Goal: Check status: Check status

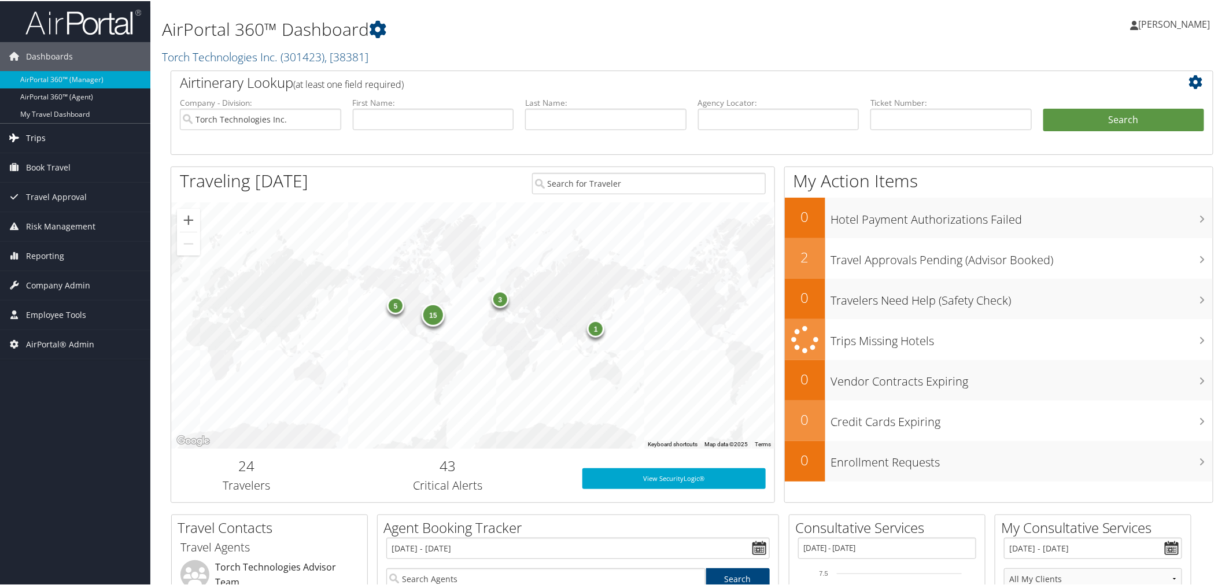
click at [49, 136] on link "Trips" at bounding box center [75, 137] width 150 height 29
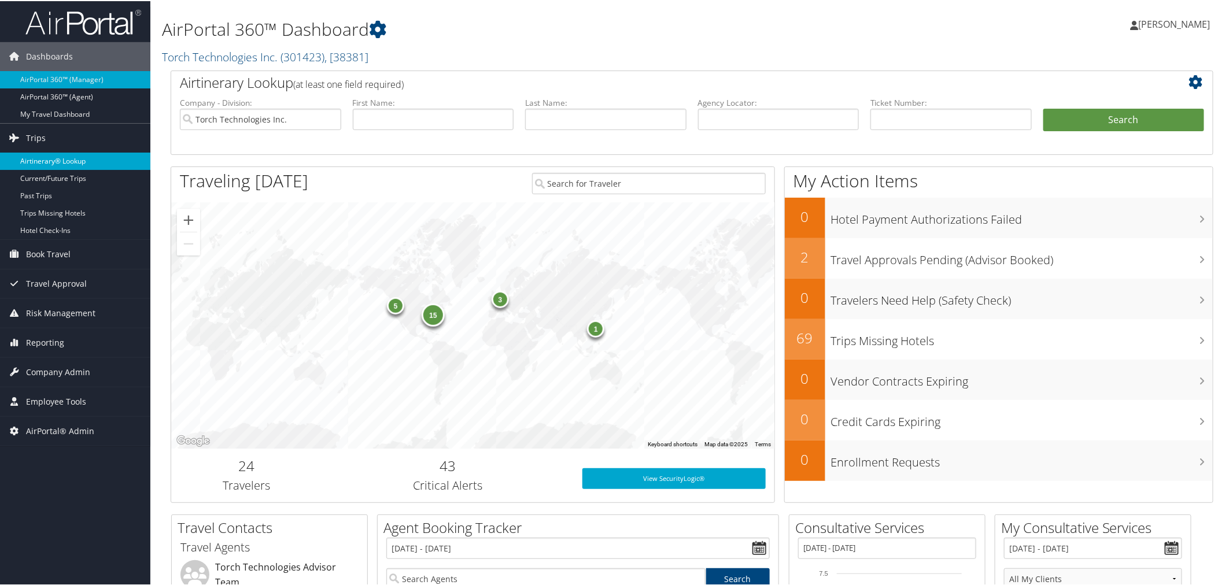
click at [62, 157] on link "Airtinerary® Lookup" at bounding box center [75, 160] width 150 height 17
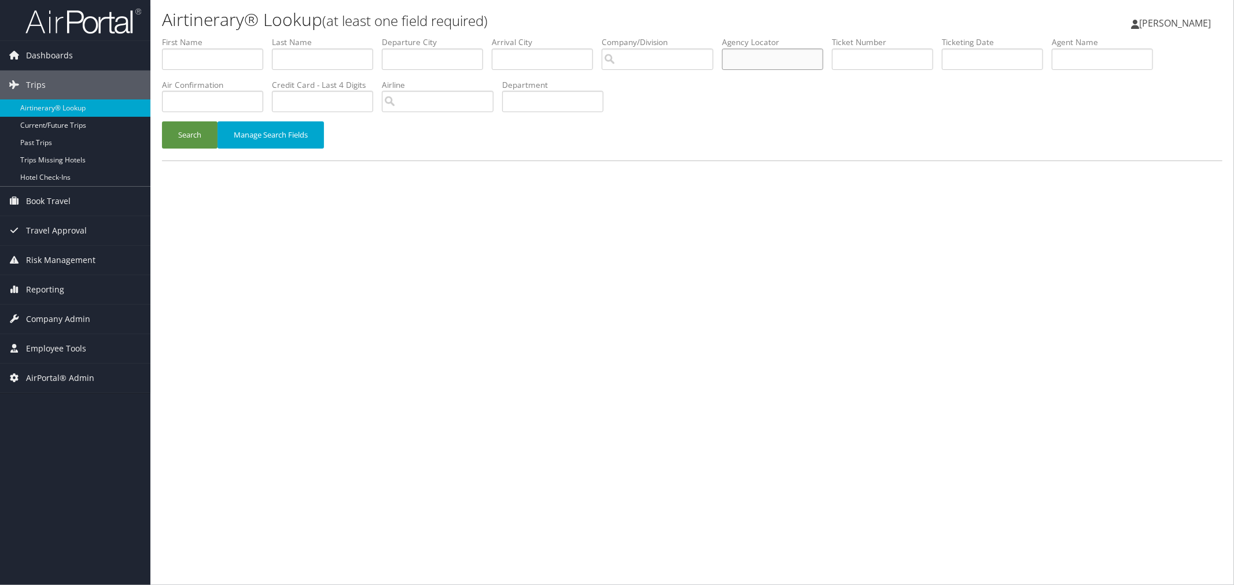
click at [803, 56] on input "text" at bounding box center [772, 59] width 101 height 21
paste input "D9JWXV"
type input "D9JWXV"
click at [179, 129] on button "Search" at bounding box center [190, 134] width 56 height 27
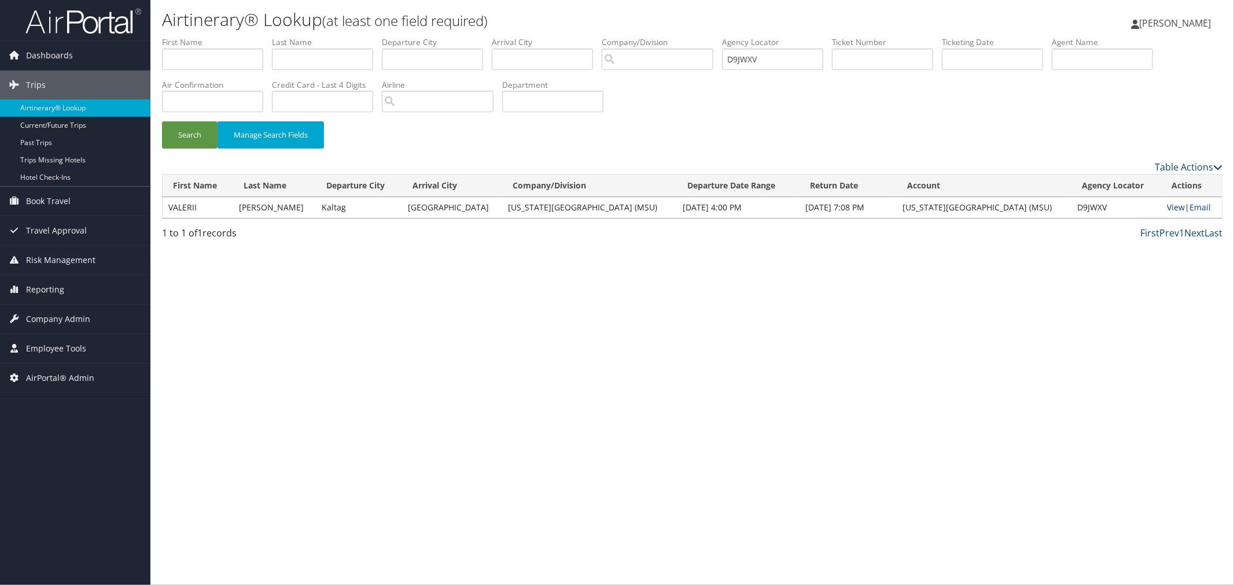
click at [1169, 204] on link "View" at bounding box center [1176, 207] width 18 height 11
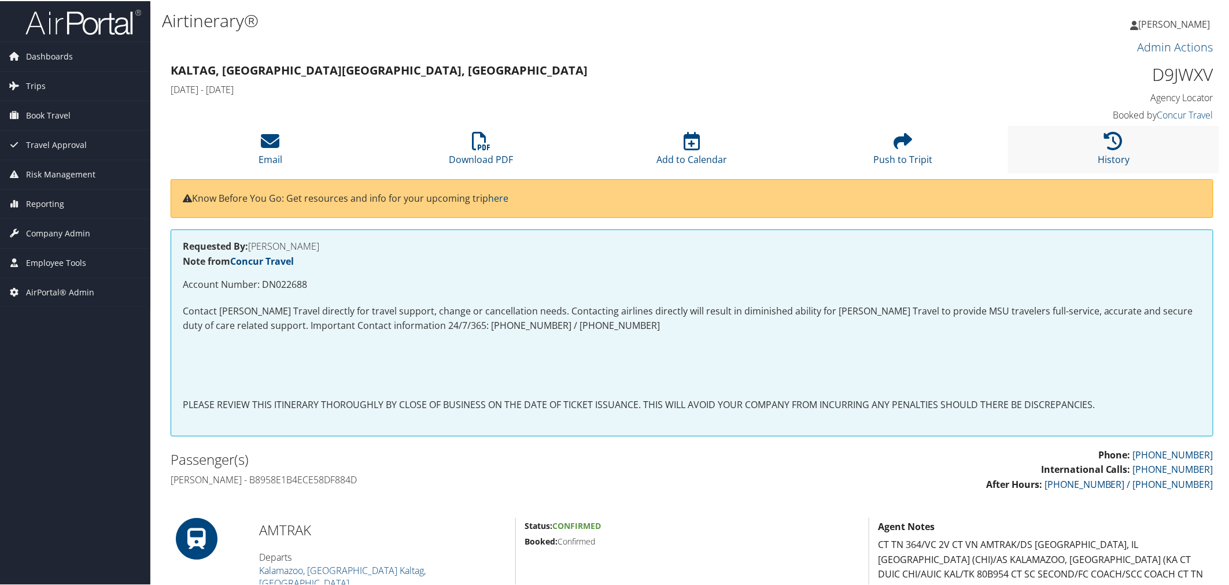
click at [1068, 143] on li "History" at bounding box center [1113, 148] width 211 height 47
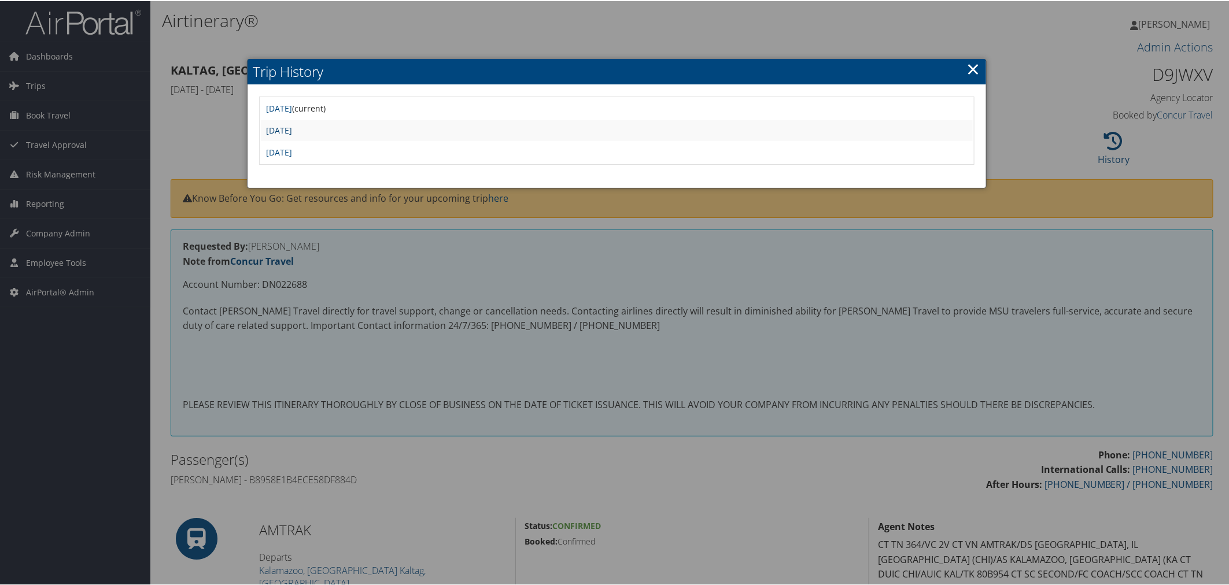
click at [293, 126] on link "Wed Sep 3 07:19:41 MDT 2025" at bounding box center [280, 129] width 26 height 11
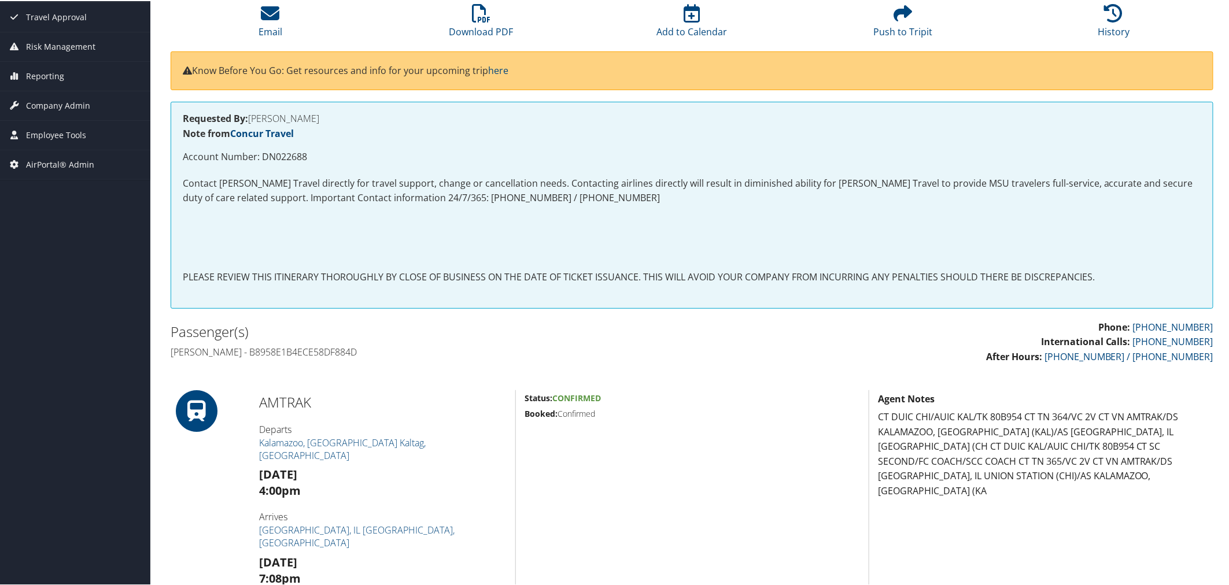
scroll to position [128, 0]
click at [1091, 31] on li "History" at bounding box center [1113, 20] width 211 height 47
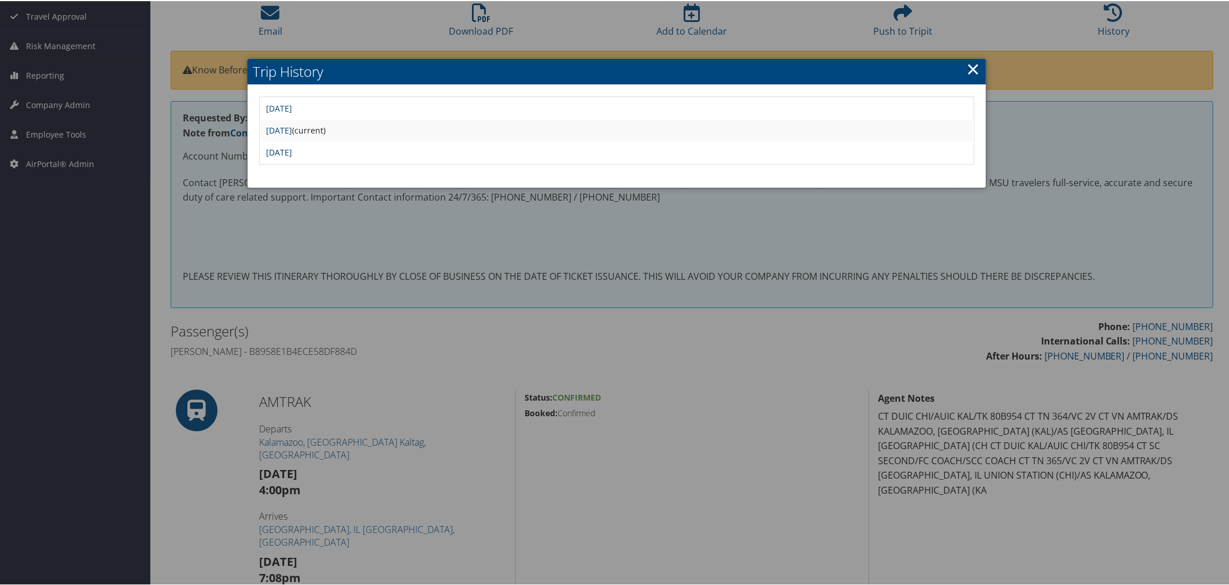
click at [293, 146] on link "[DATE]" at bounding box center [280, 151] width 26 height 11
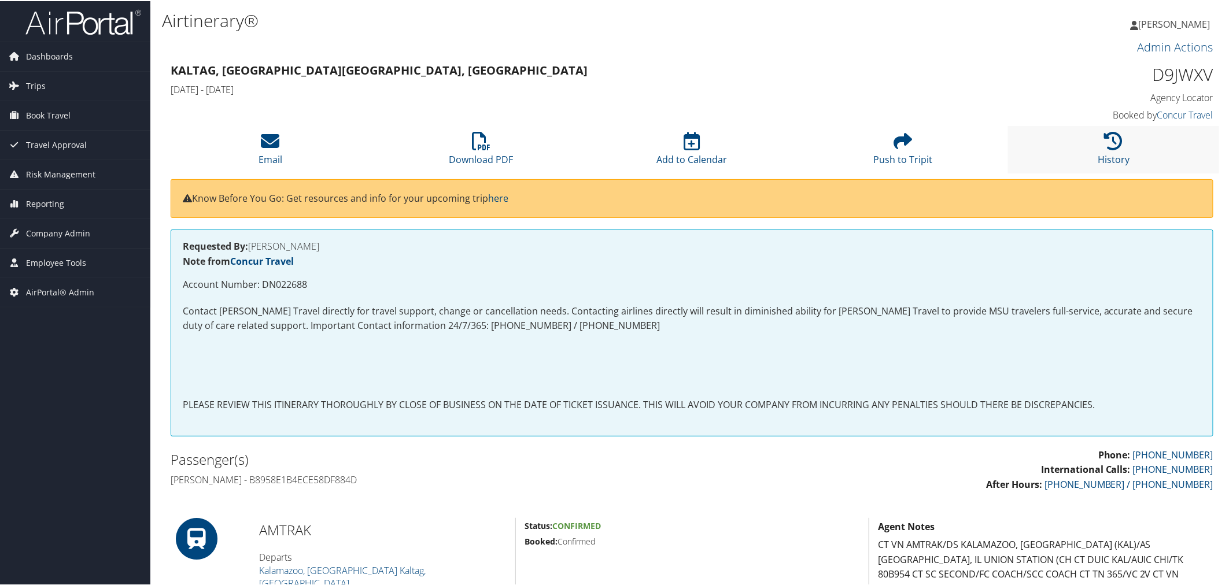
click at [1088, 139] on li "History" at bounding box center [1113, 148] width 211 height 47
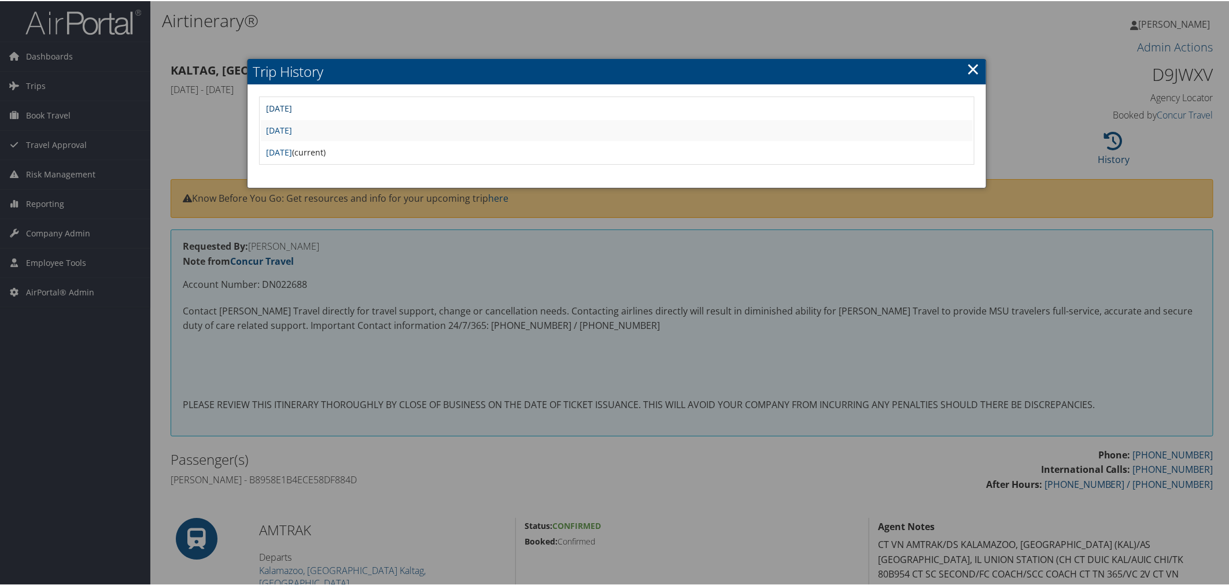
click at [293, 103] on link "Wed Sep 3 07:33:50 MDT 2025" at bounding box center [280, 107] width 26 height 11
